Goal: Transaction & Acquisition: Purchase product/service

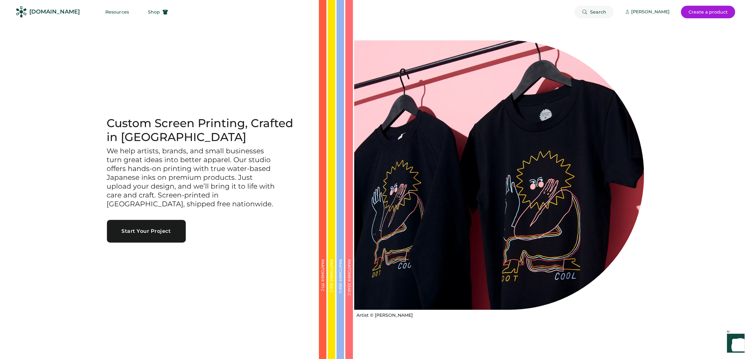
click at [595, 12] on span "Search" at bounding box center [598, 12] width 16 height 4
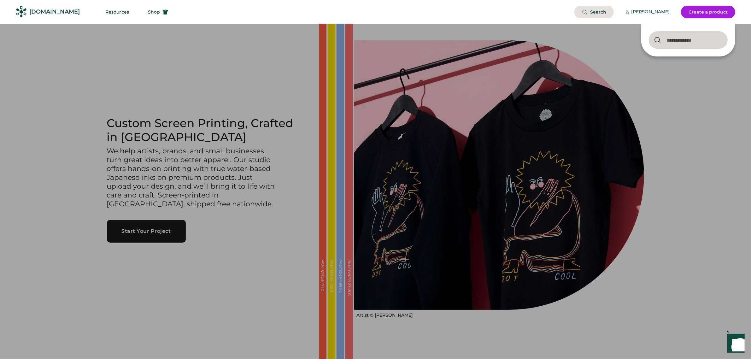
click at [442, 8] on div "Search Tiffany Middleton Create a product" at bounding box center [455, 12] width 559 height 24
click at [144, 8] on button "Shop" at bounding box center [157, 12] width 35 height 13
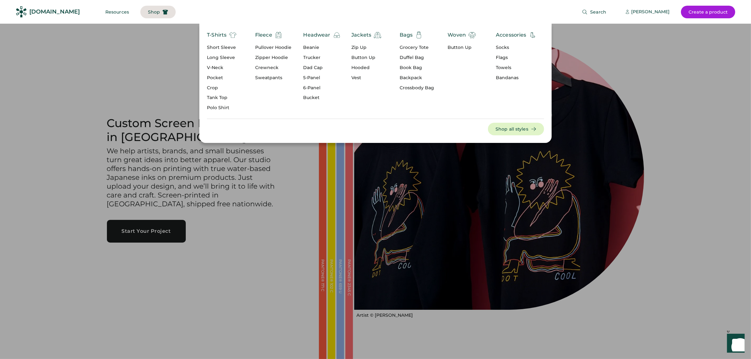
click at [262, 33] on div "Fleece" at bounding box center [263, 35] width 17 height 8
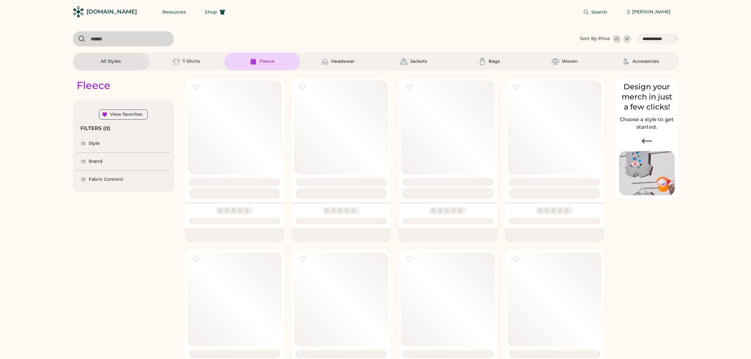
select select "*****"
select select "*"
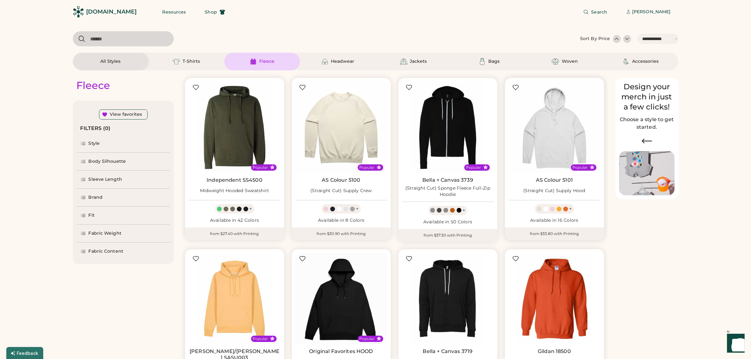
scroll to position [118, 0]
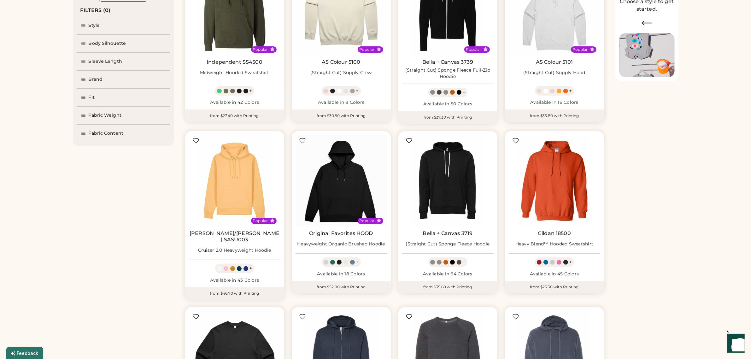
select select "*****"
select select "*"
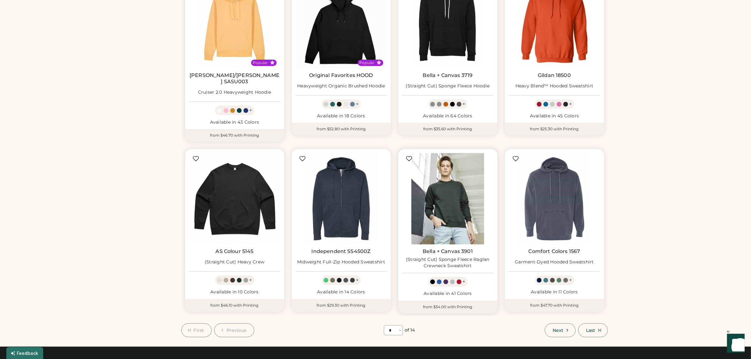
click at [445, 185] on img at bounding box center [447, 198] width 91 height 91
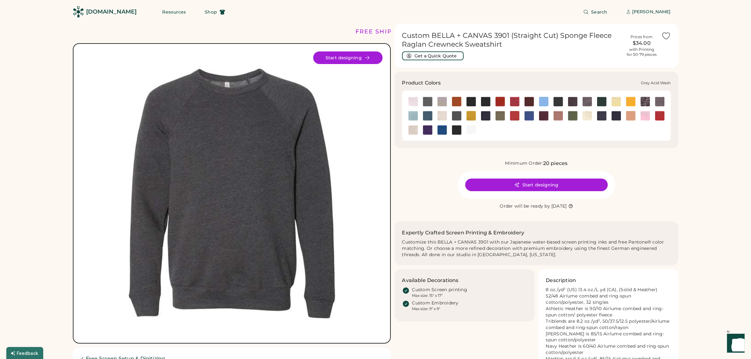
click at [644, 103] on img at bounding box center [644, 101] width 9 height 9
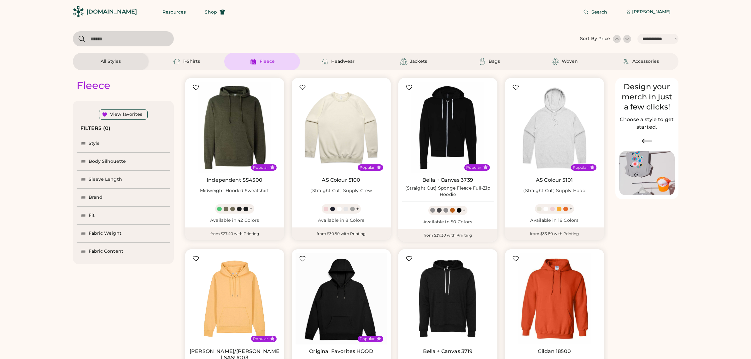
select select "*****"
select select "*"
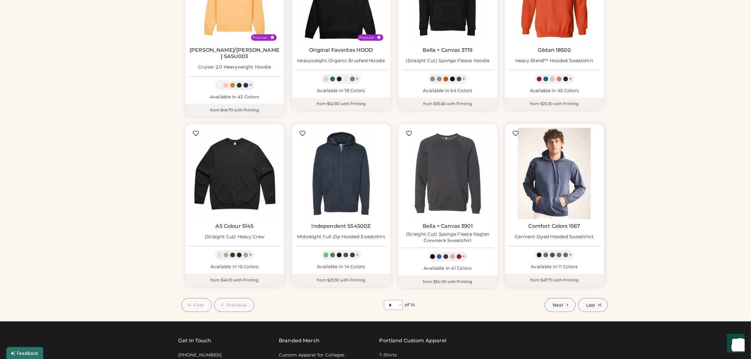
scroll to position [315, 0]
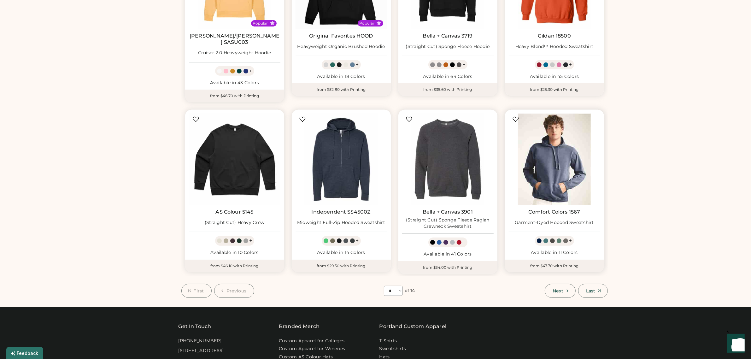
click at [554, 148] on img at bounding box center [554, 159] width 91 height 91
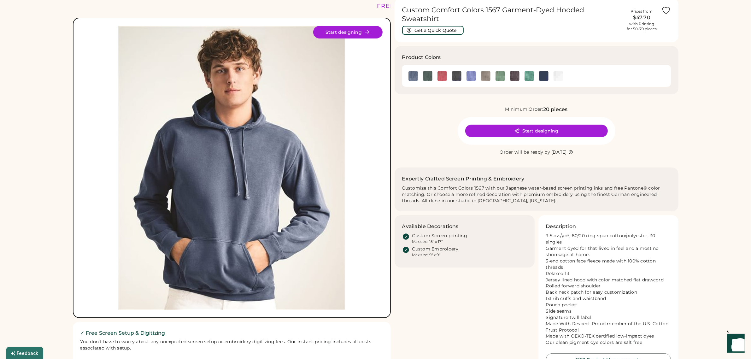
scroll to position [39, 0]
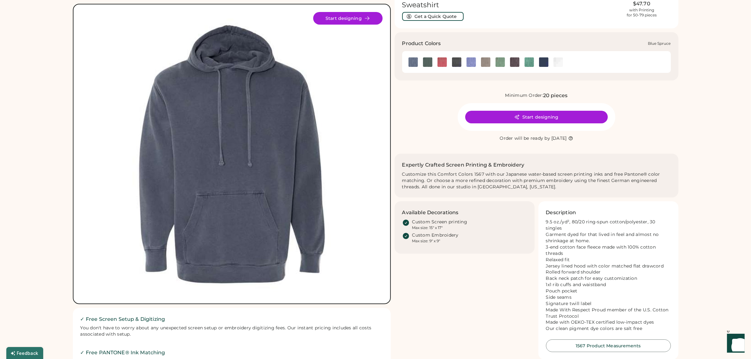
click at [431, 57] on img at bounding box center [427, 61] width 9 height 9
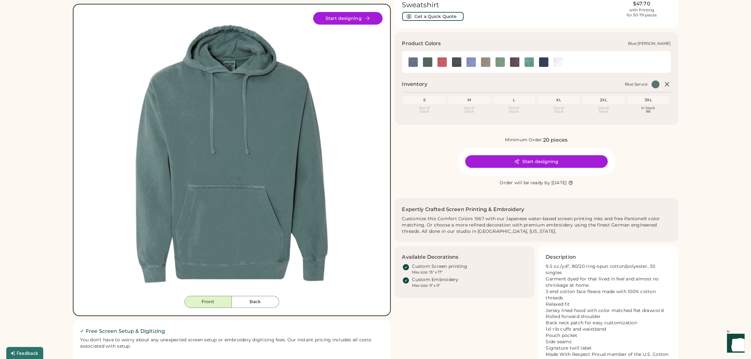
click at [412, 58] on img at bounding box center [412, 61] width 9 height 9
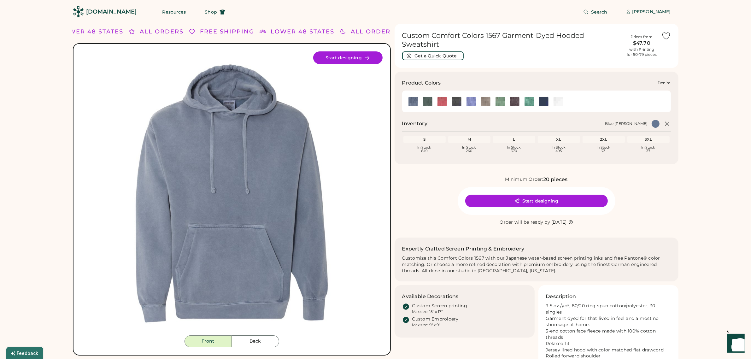
click at [458, 97] on img at bounding box center [456, 101] width 9 height 9
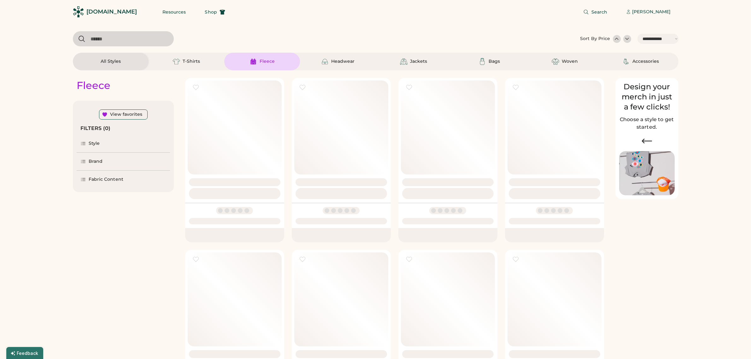
select select "*****"
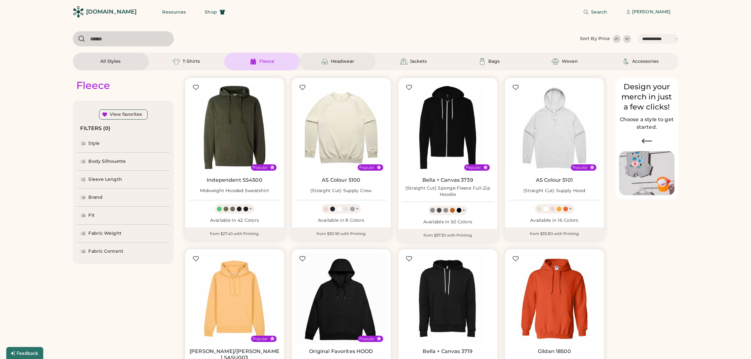
click at [343, 59] on div "Headwear" at bounding box center [342, 61] width 23 height 6
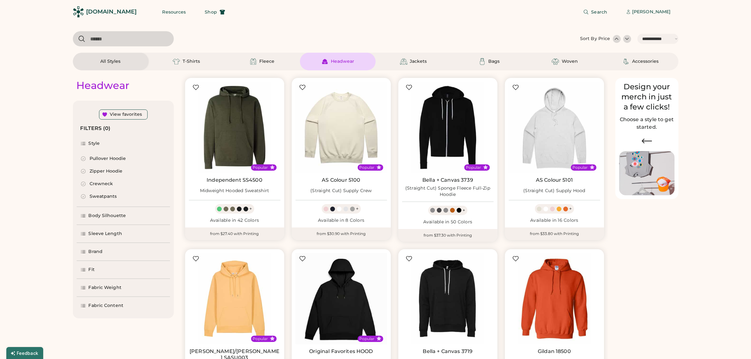
select select "*"
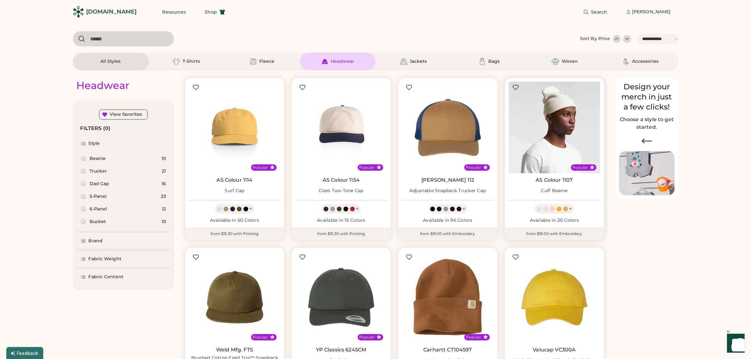
click at [554, 130] on img at bounding box center [554, 127] width 91 height 91
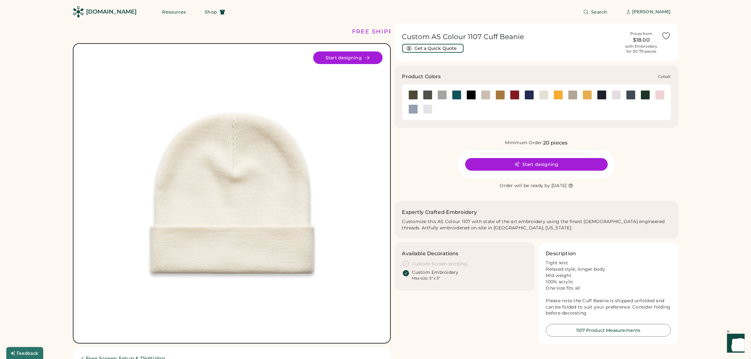
click at [528, 94] on div at bounding box center [528, 94] width 9 height 9
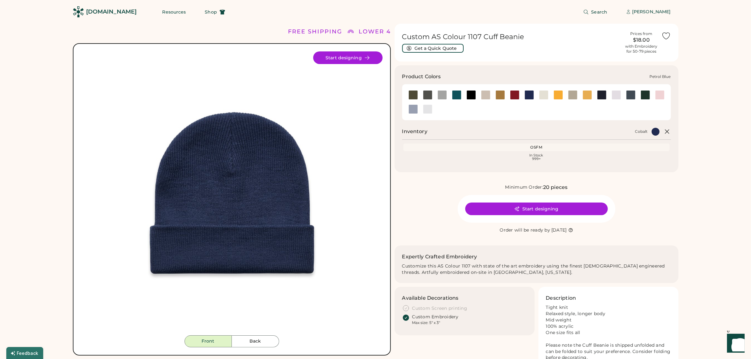
click at [629, 94] on div at bounding box center [630, 94] width 9 height 9
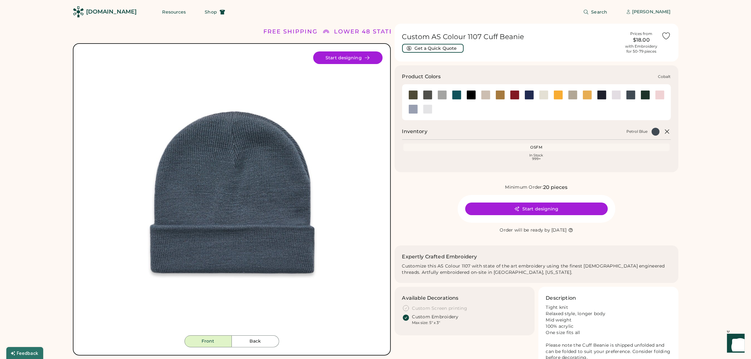
click at [527, 95] on div at bounding box center [528, 94] width 9 height 9
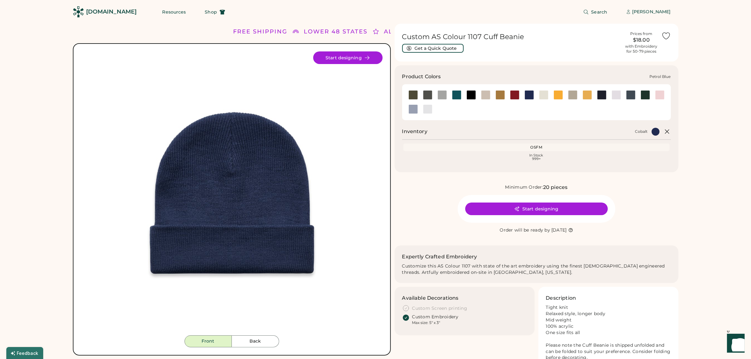
click at [627, 95] on div at bounding box center [630, 94] width 9 height 9
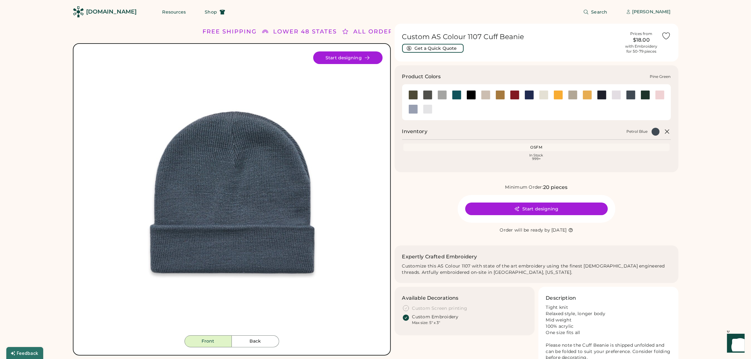
click at [644, 95] on div at bounding box center [644, 94] width 9 height 9
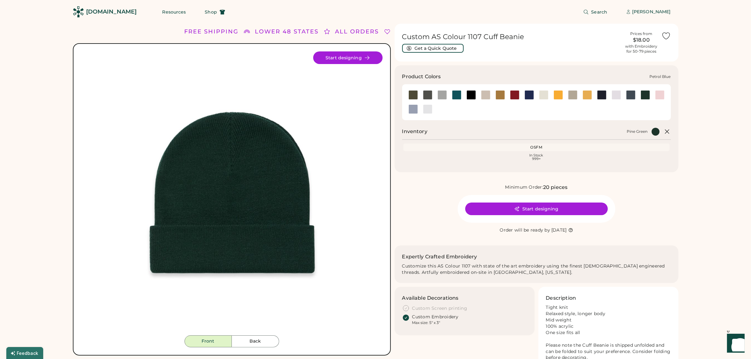
drag, startPoint x: 630, startPoint y: 95, endPoint x: 625, endPoint y: 95, distance: 4.8
click at [630, 95] on div at bounding box center [630, 94] width 9 height 9
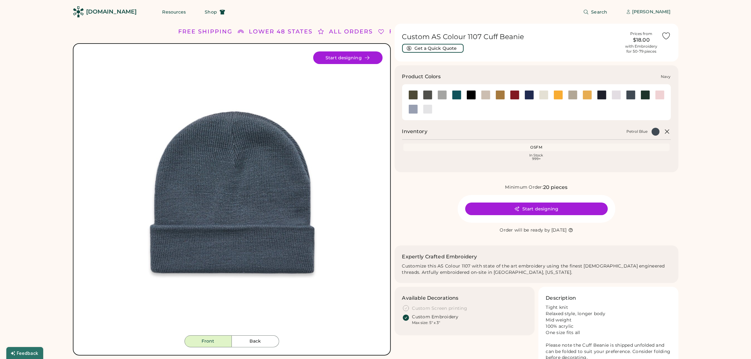
click at [603, 96] on div at bounding box center [601, 94] width 9 height 9
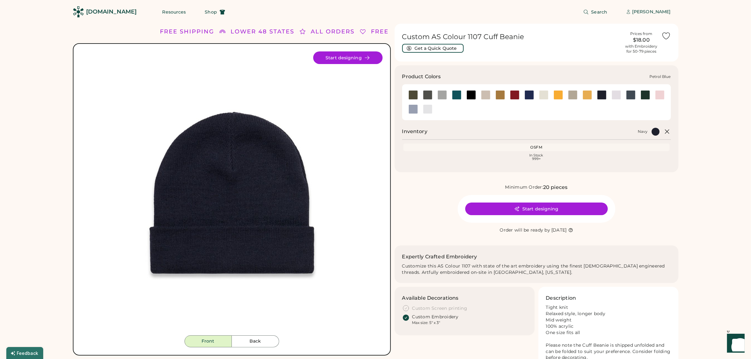
click at [632, 95] on div at bounding box center [630, 94] width 9 height 9
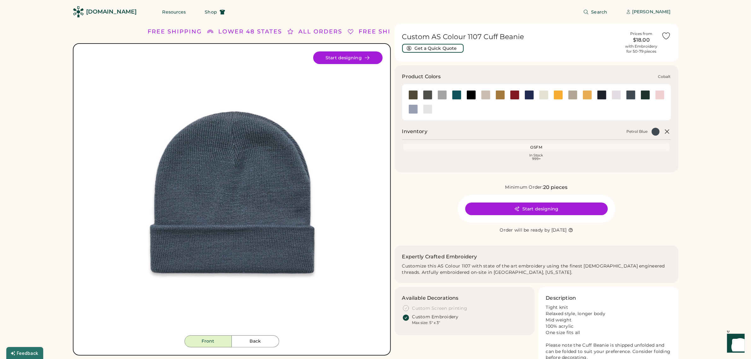
click at [527, 93] on div at bounding box center [528, 94] width 9 height 9
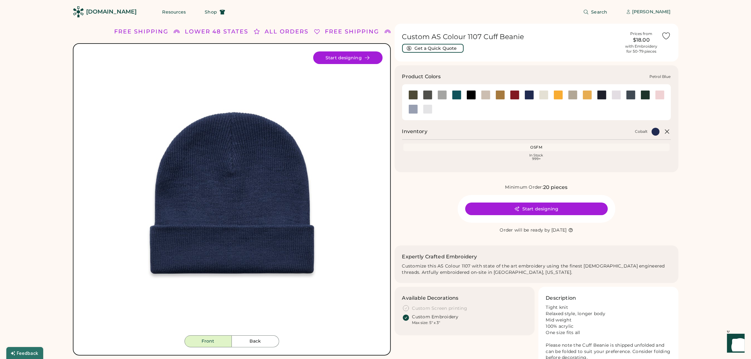
click at [629, 95] on div at bounding box center [630, 94] width 9 height 9
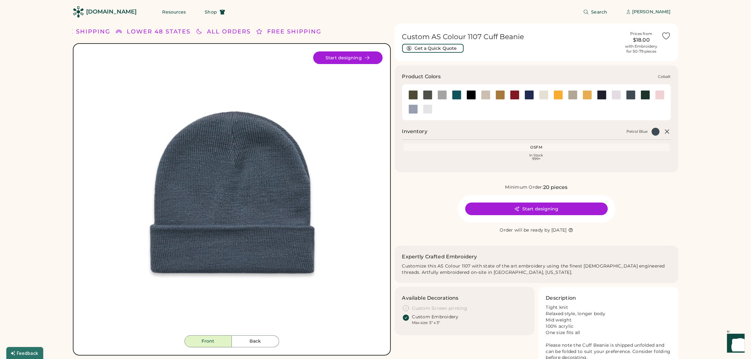
click at [527, 94] on div at bounding box center [528, 94] width 9 height 9
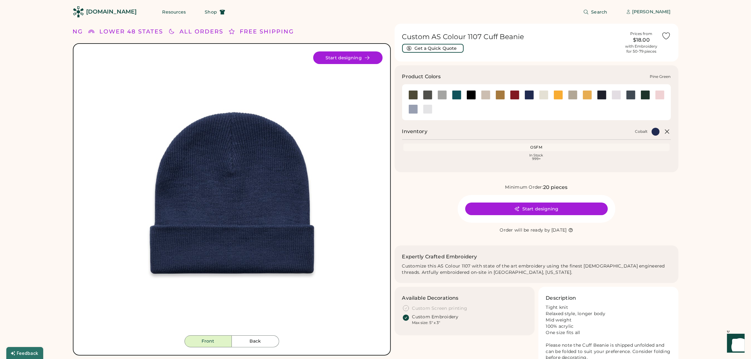
click at [645, 94] on div at bounding box center [644, 94] width 9 height 9
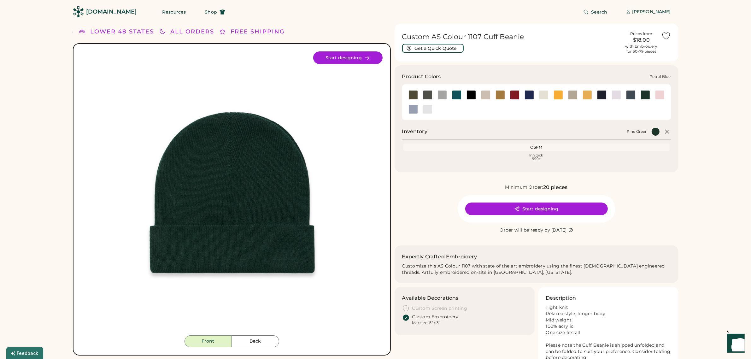
click at [628, 95] on div at bounding box center [630, 94] width 9 height 9
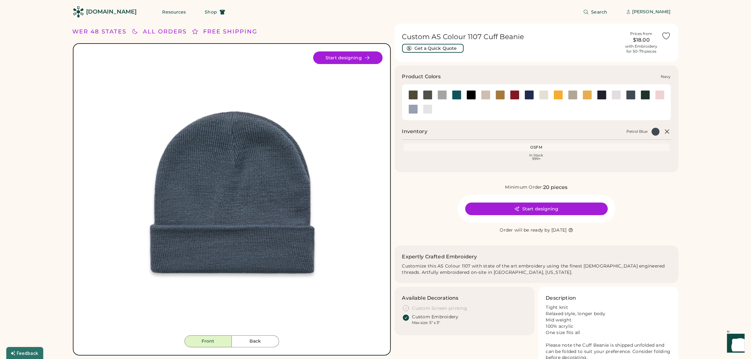
click at [599, 95] on div at bounding box center [601, 94] width 9 height 9
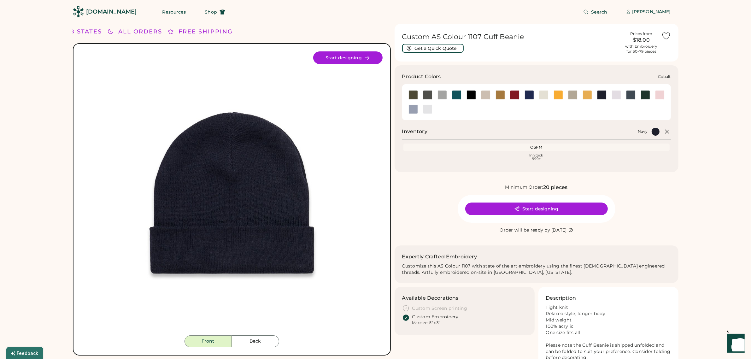
click at [528, 95] on div at bounding box center [528, 94] width 9 height 9
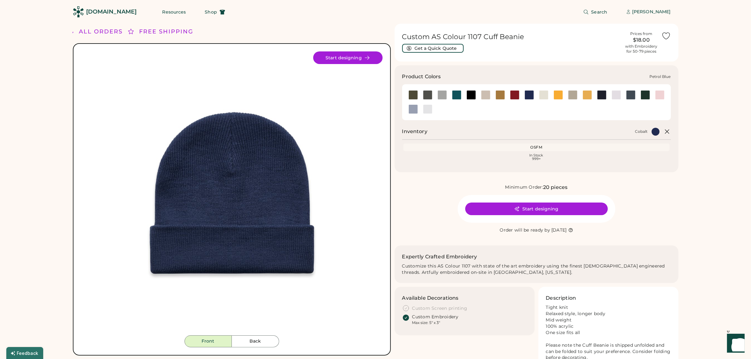
click at [630, 96] on div at bounding box center [630, 94] width 9 height 9
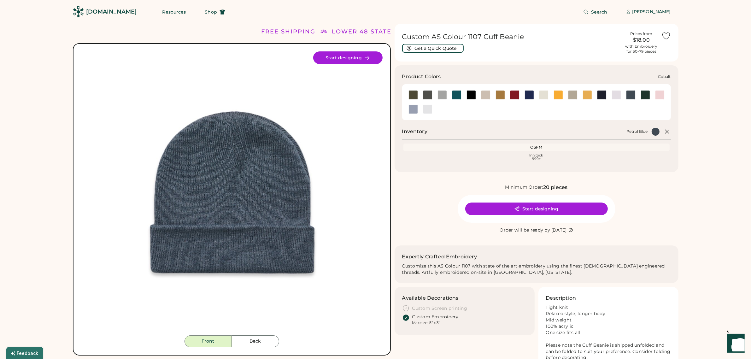
click at [527, 92] on div at bounding box center [528, 94] width 9 height 9
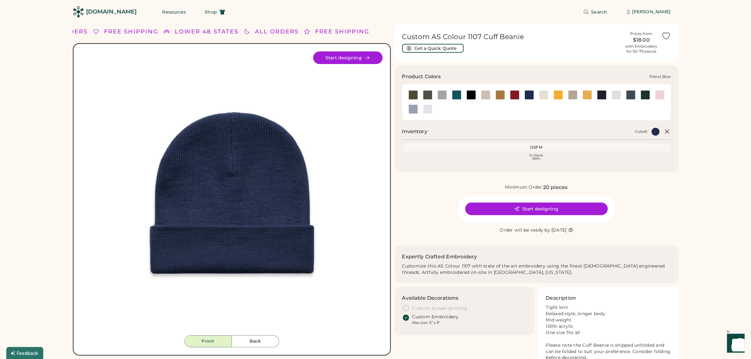
click at [630, 96] on div at bounding box center [630, 94] width 9 height 9
